Goal: Navigation & Orientation: Find specific page/section

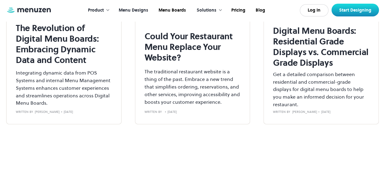
scroll to position [2316, 0]
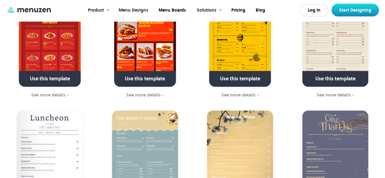
scroll to position [213, 0]
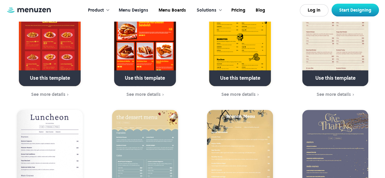
click at [141, 9] on link "Menu Designs" at bounding box center [133, 10] width 40 height 19
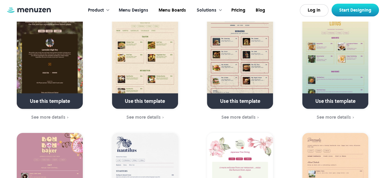
scroll to position [1767, 0]
